Goal: Navigation & Orientation: Find specific page/section

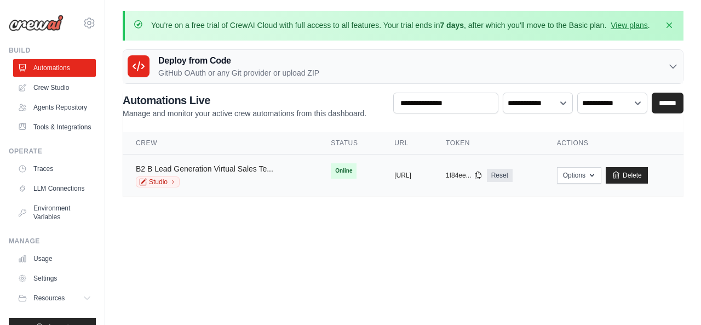
click at [193, 168] on link "B2 B Lead Generation Virtual Sales Te..." at bounding box center [205, 168] width 138 height 9
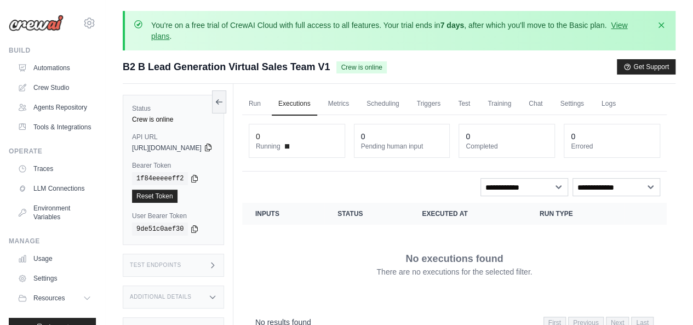
click at [213, 147] on icon at bounding box center [208, 147] width 9 height 9
click at [213, 146] on icon at bounding box center [208, 147] width 9 height 9
click at [289, 147] on span at bounding box center [287, 146] width 4 height 4
click at [43, 197] on link "LLM Connections" at bounding box center [55, 189] width 83 height 18
